Goal: Transaction & Acquisition: Download file/media

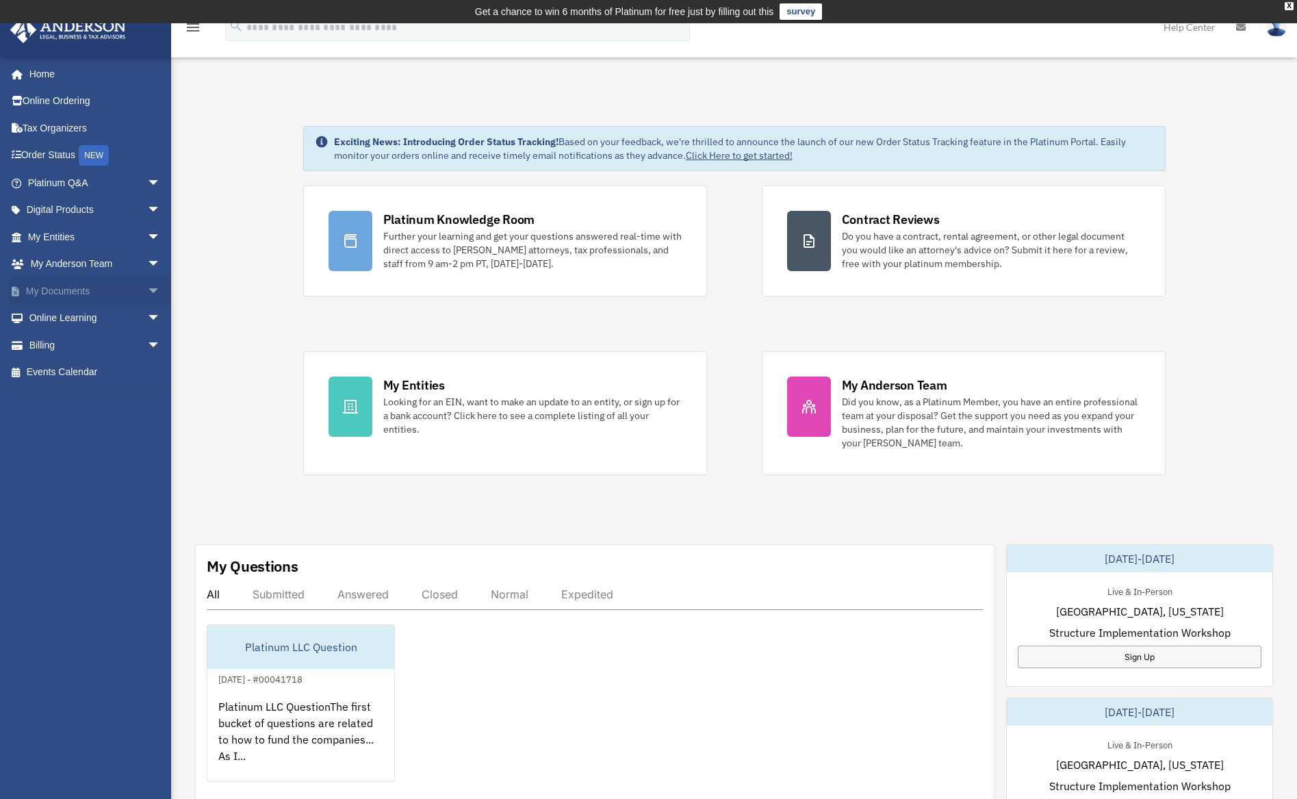
click at [62, 293] on link "My Documents arrow_drop_down" at bounding box center [96, 290] width 172 height 27
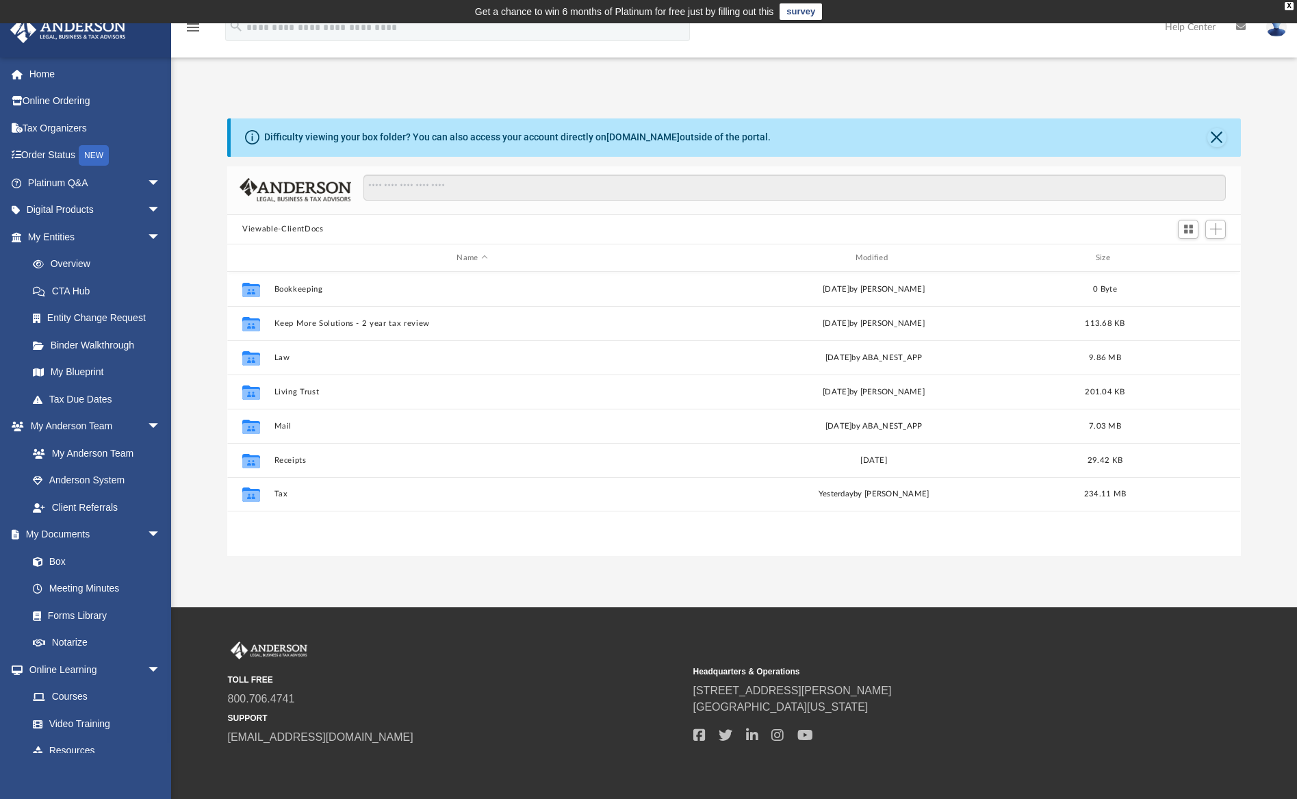
scroll to position [300, 1003]
click at [283, 498] on button "Tax" at bounding box center [472, 494] width 396 height 9
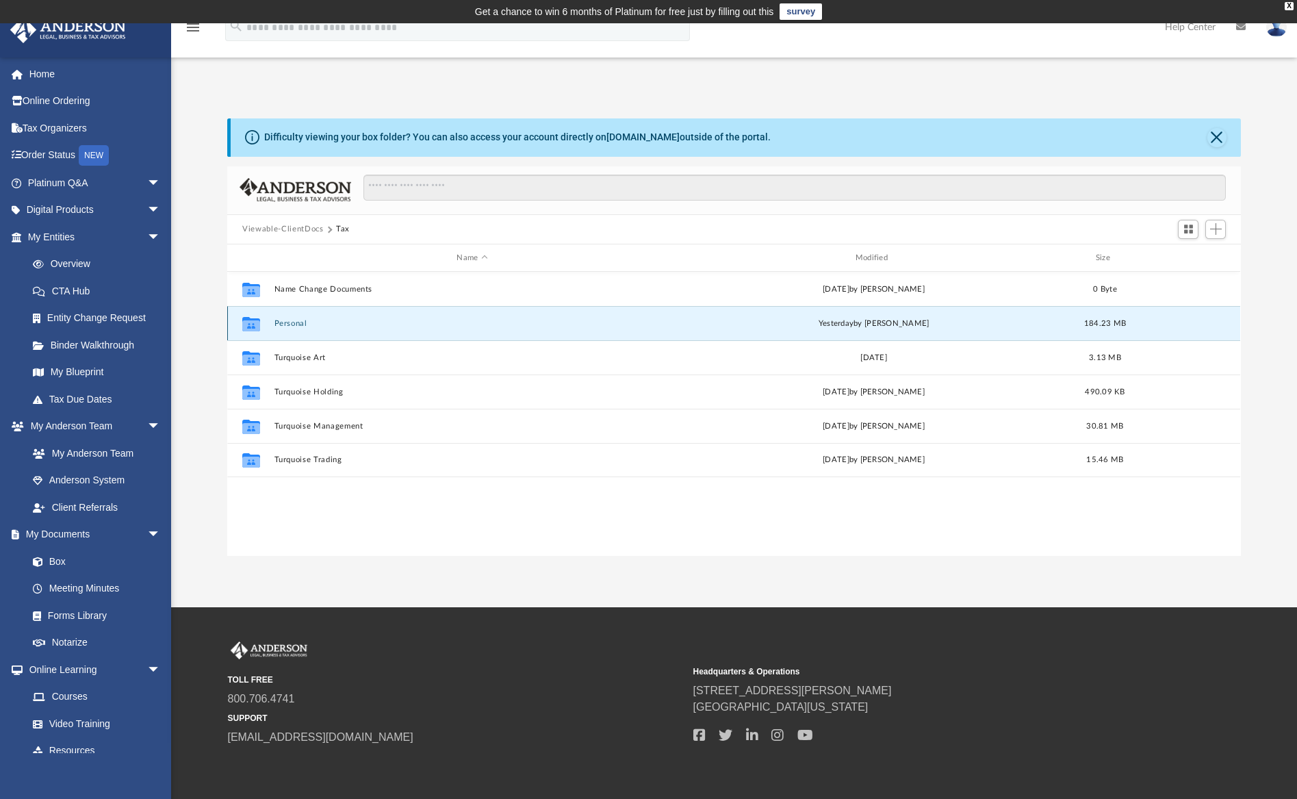
click at [296, 324] on button "Personal" at bounding box center [472, 323] width 396 height 9
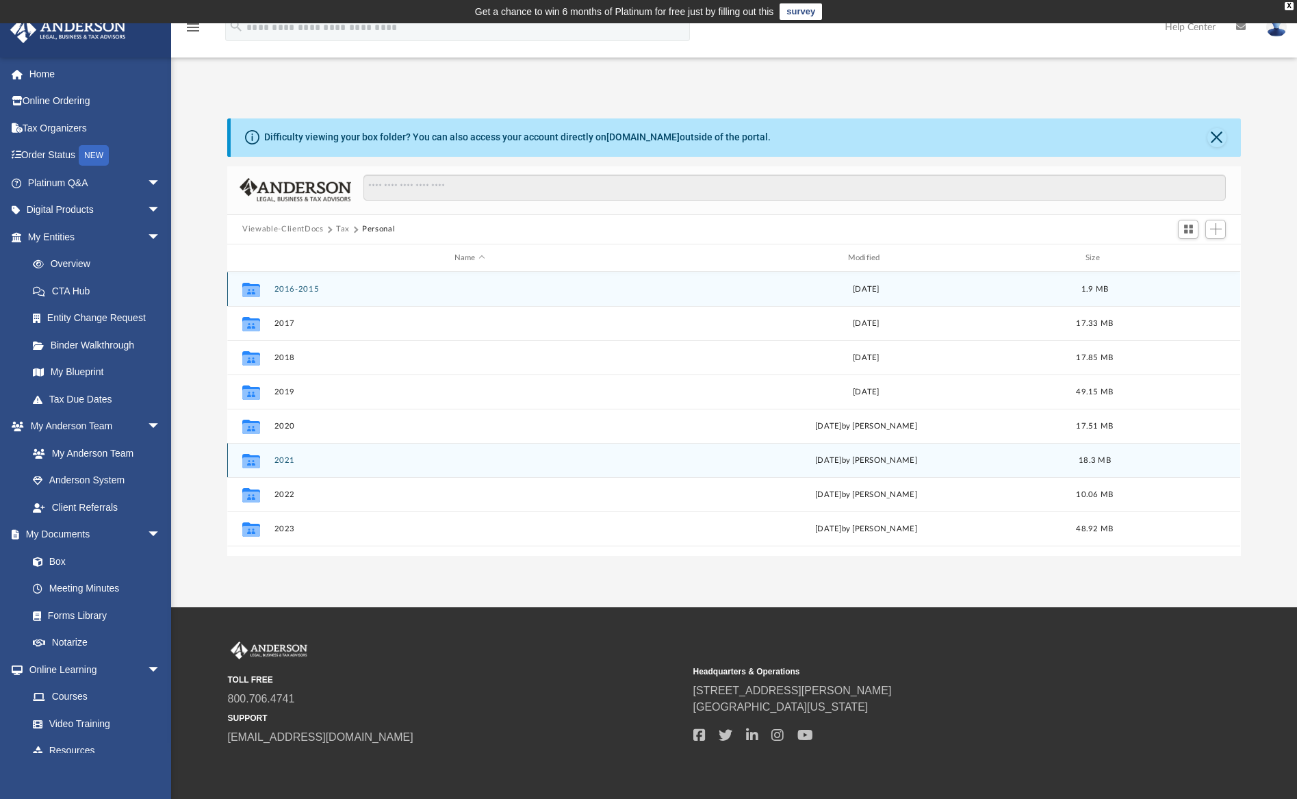
scroll to position [24, 0]
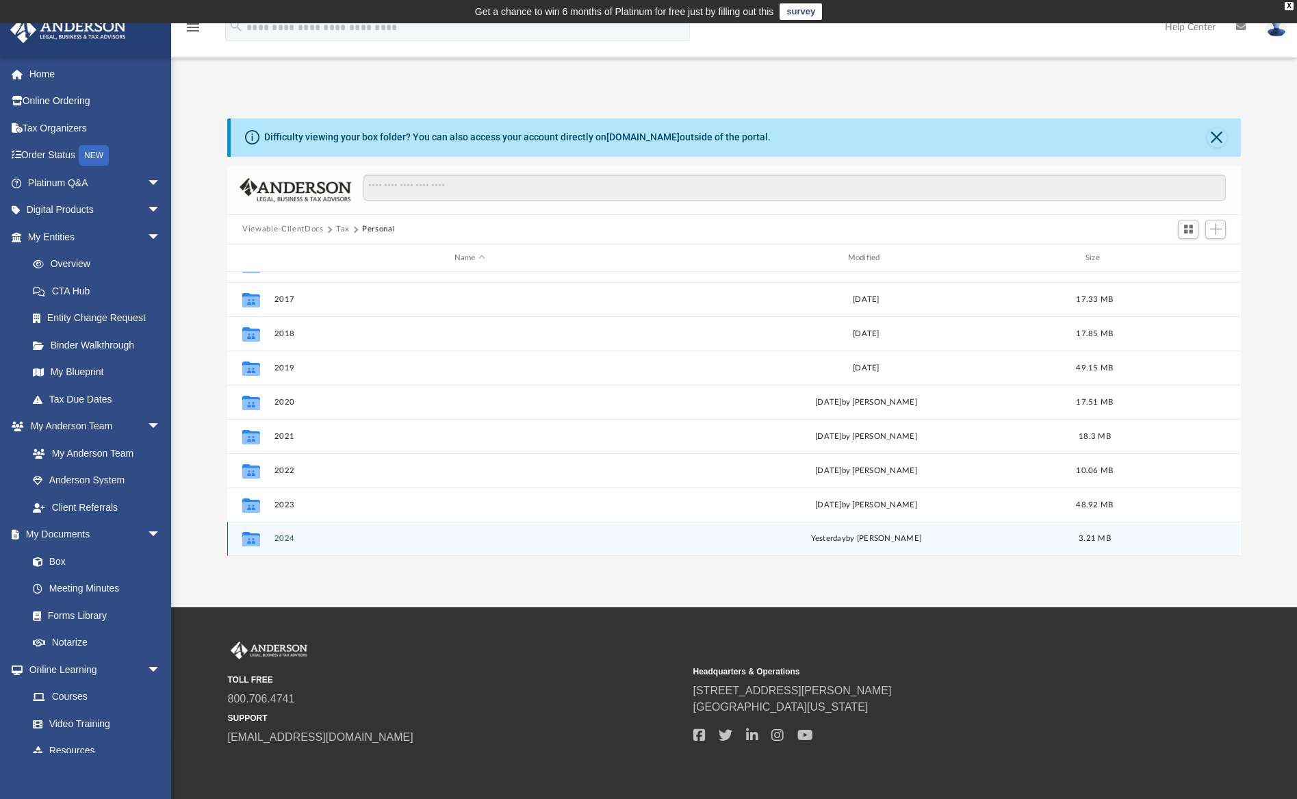
click at [279, 533] on div "Collaborated Folder 2024 [DATE] by [PERSON_NAME] 3.21 MB" at bounding box center [733, 539] width 1013 height 34
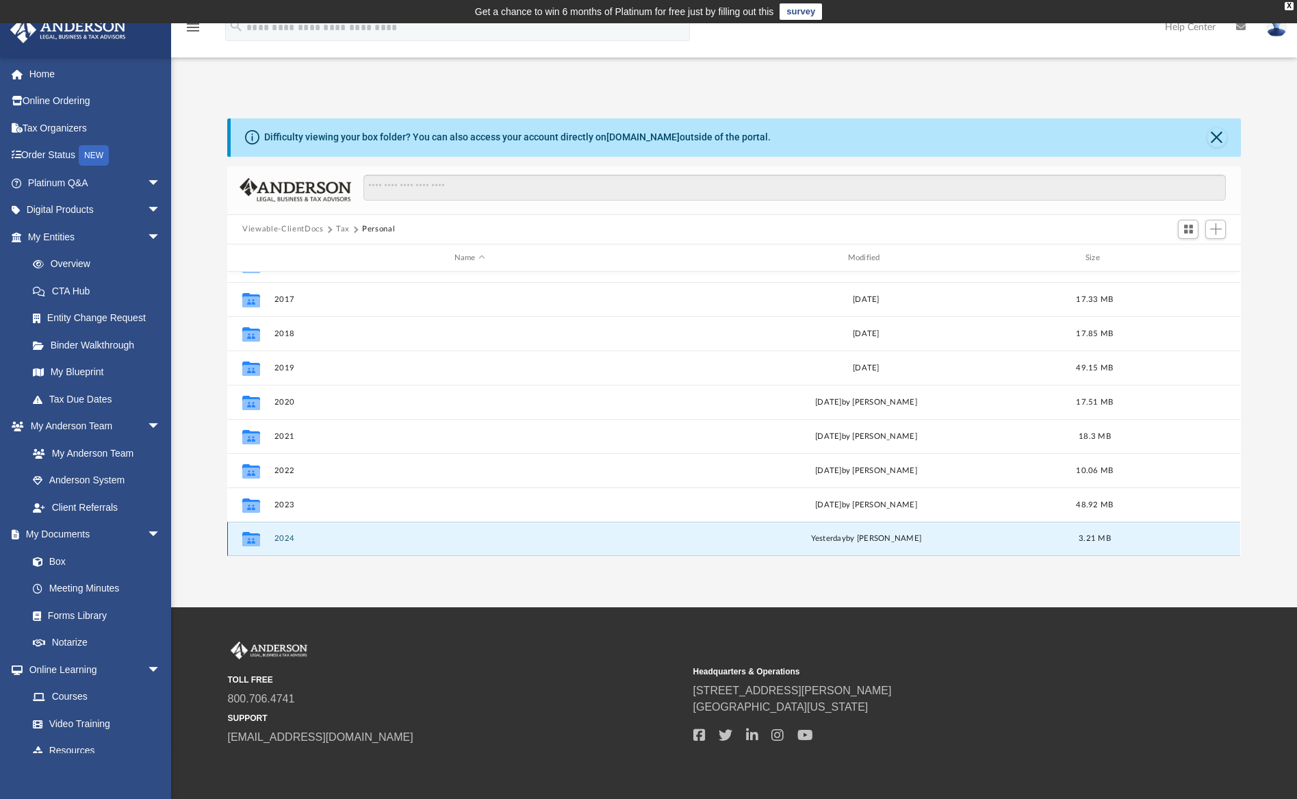
click at [284, 536] on button "2024" at bounding box center [469, 539] width 391 height 9
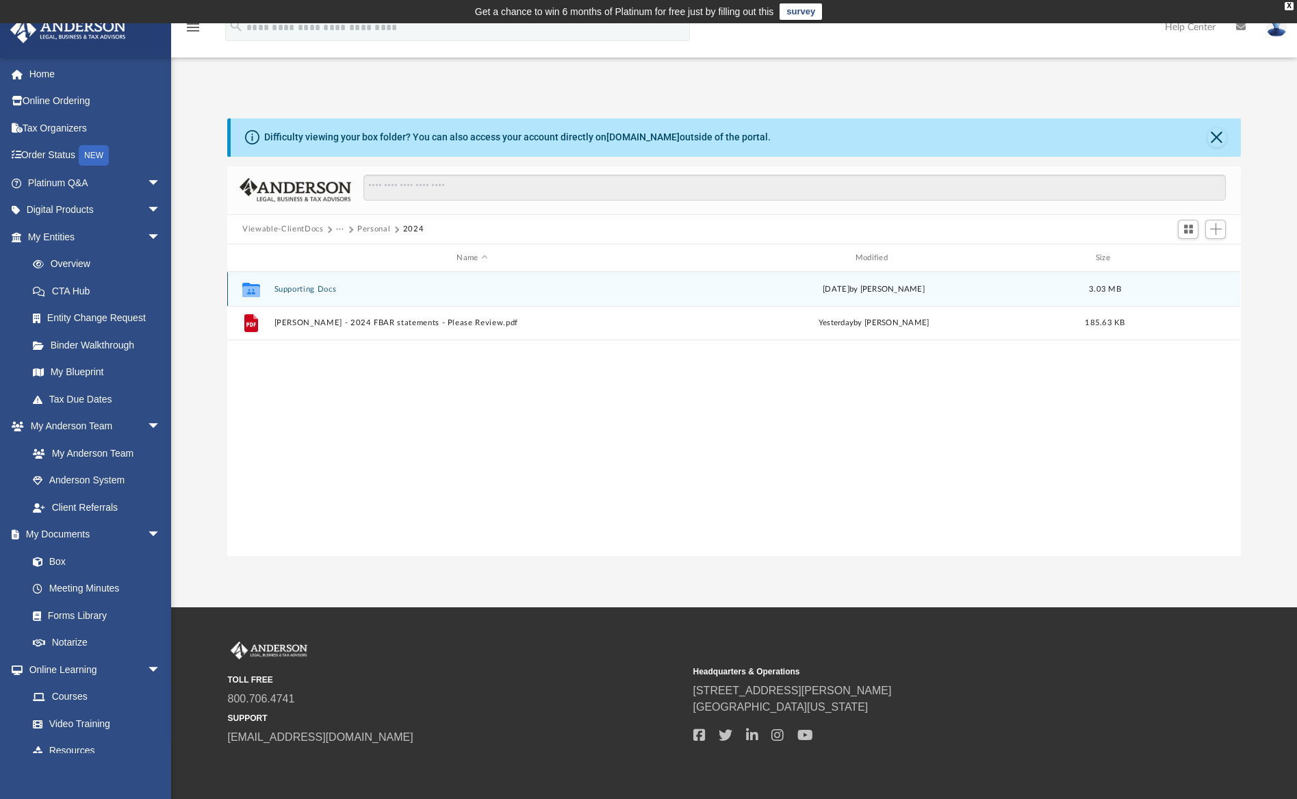
scroll to position [0, 0]
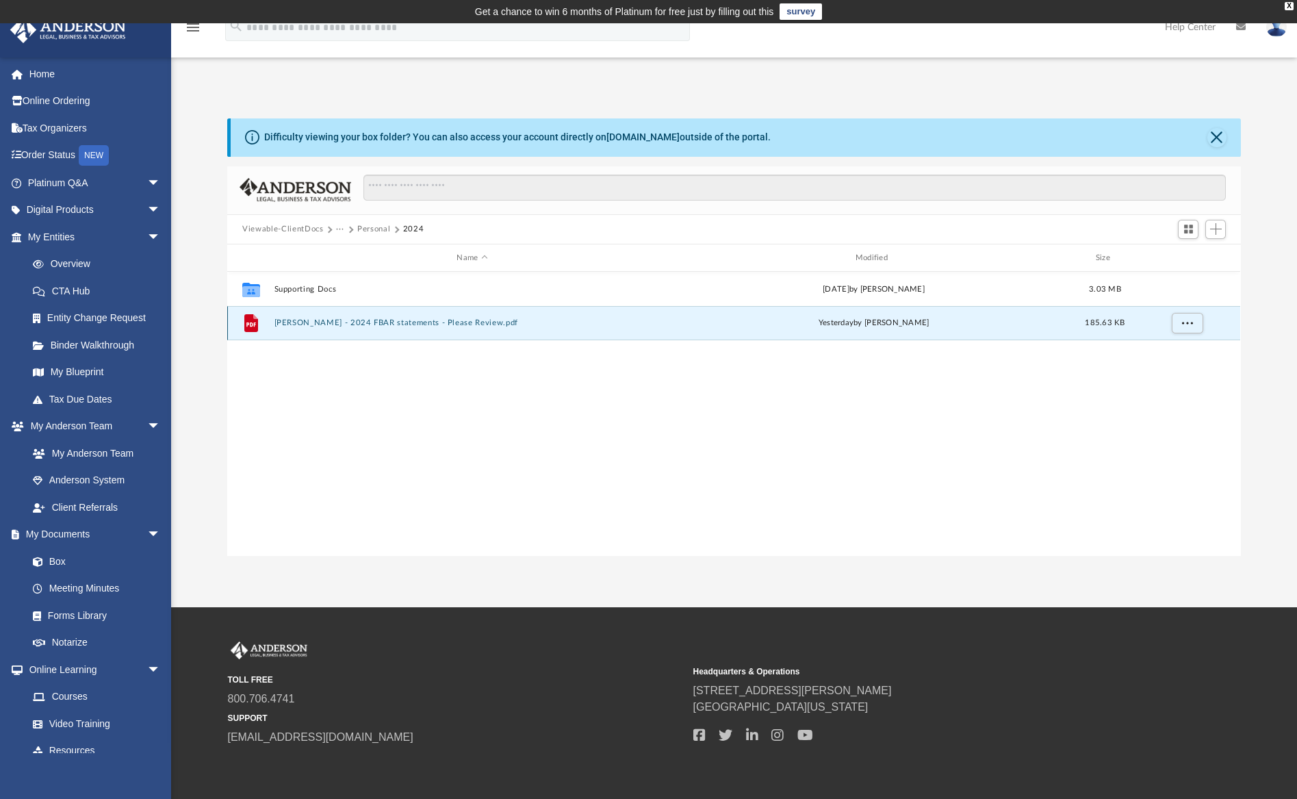
click at [418, 319] on button "Cheng - 2024 FBAR statements - Please Review.pdf" at bounding box center [472, 323] width 396 height 9
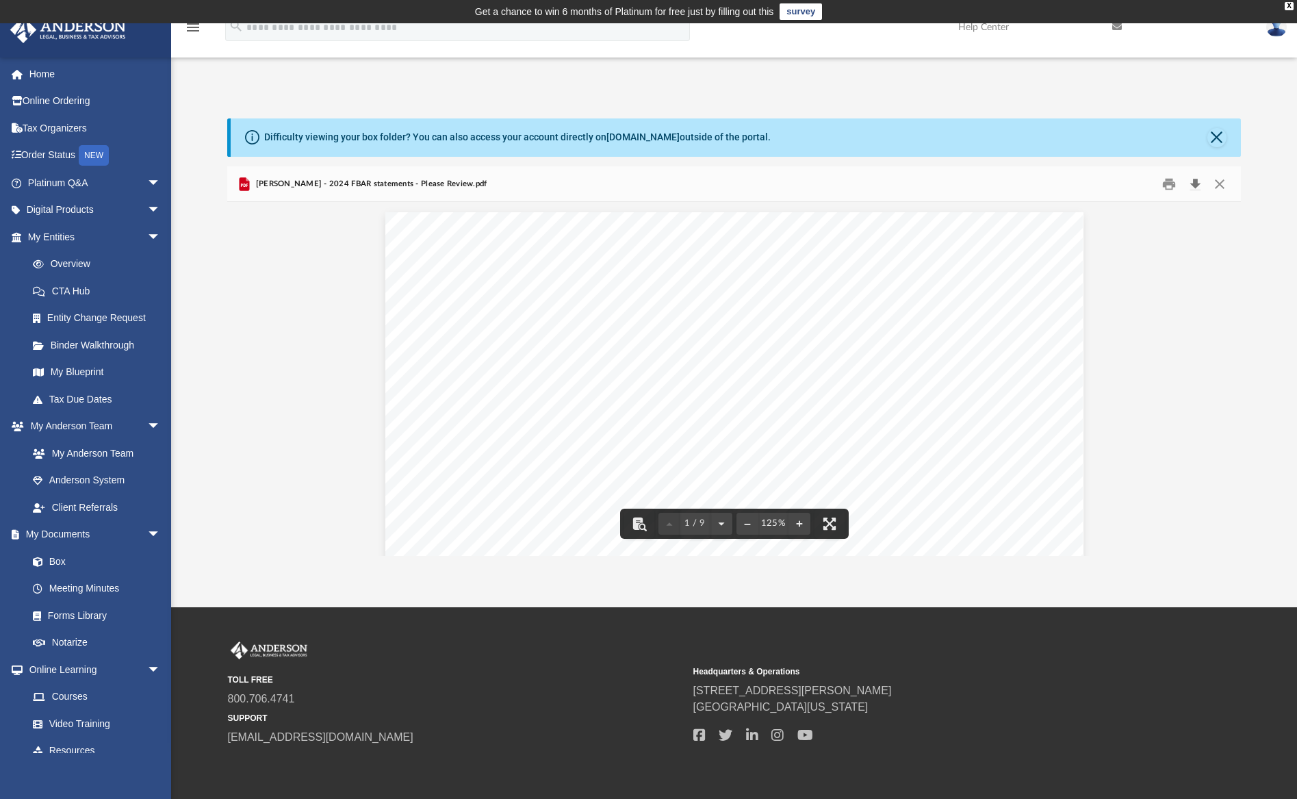
click at [1196, 183] on button "Download" at bounding box center [1195, 183] width 25 height 21
